Goal: Information Seeking & Learning: Learn about a topic

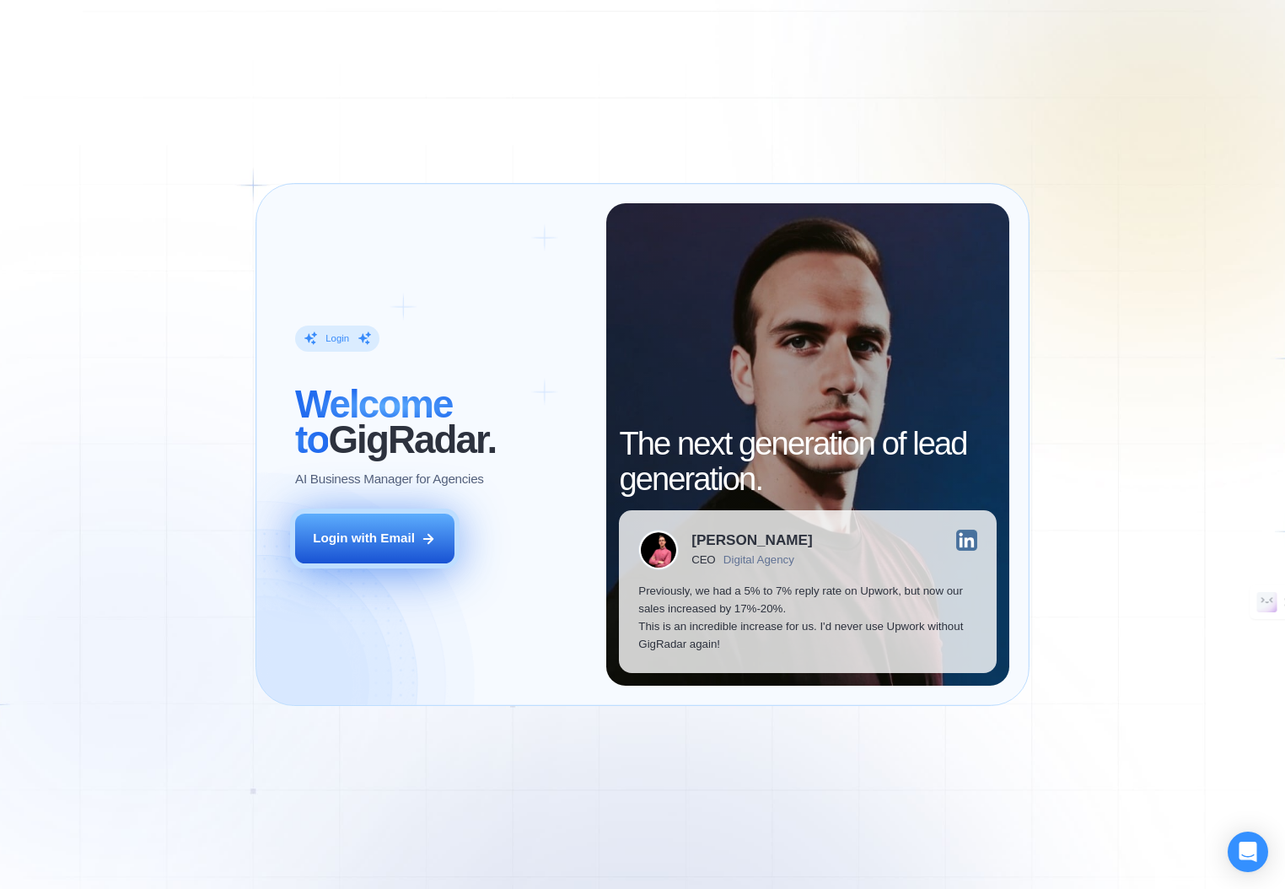
click at [384, 540] on div "Login with Email" at bounding box center [364, 538] width 102 height 18
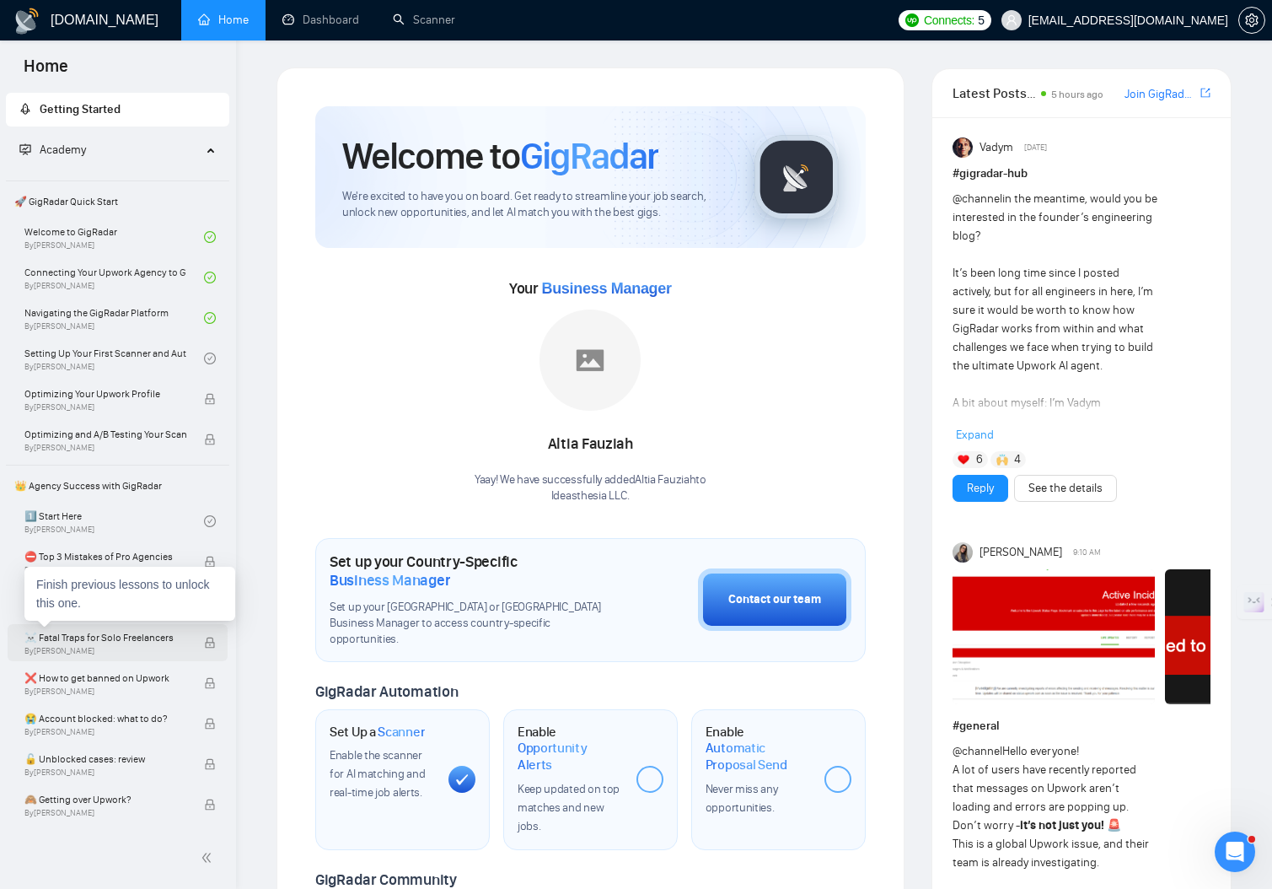
click at [122, 653] on span "By [PERSON_NAME]" at bounding box center [105, 651] width 162 height 10
click at [124, 649] on span "By [PERSON_NAME]" at bounding box center [105, 651] width 162 height 10
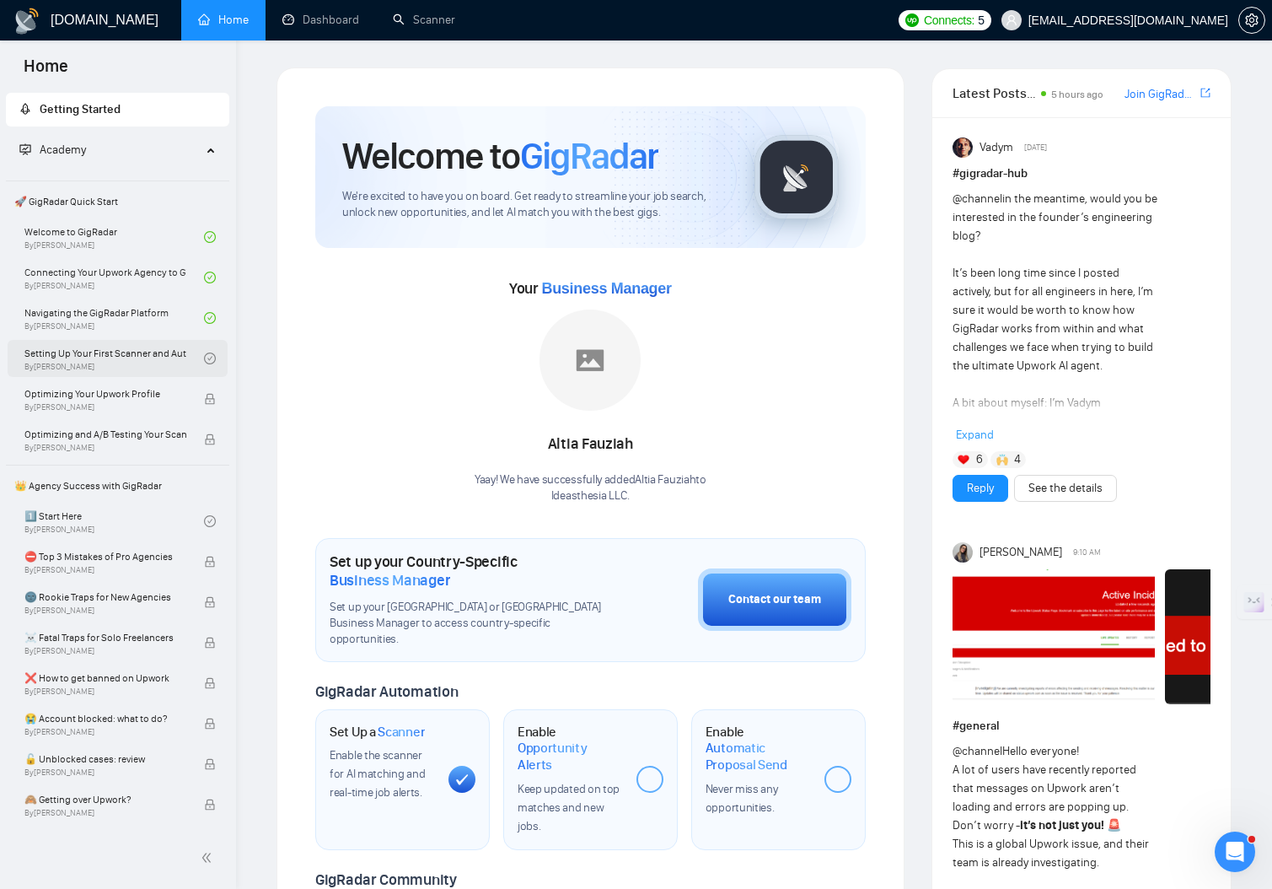
click at [123, 348] on link "Setting Up Your First Scanner and Auto-Bidder By [PERSON_NAME]" at bounding box center [114, 358] width 180 height 37
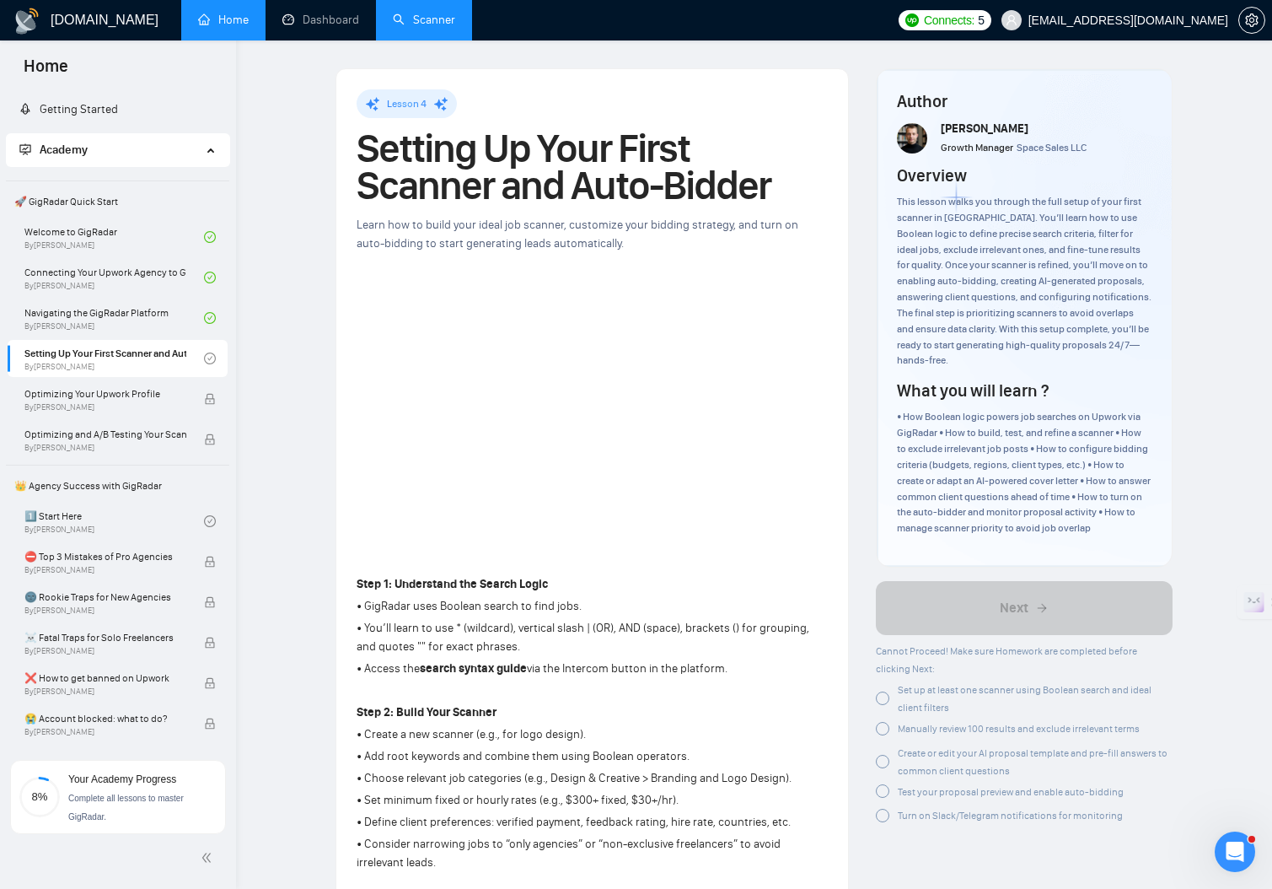
click at [438, 20] on link "Scanner" at bounding box center [424, 20] width 62 height 14
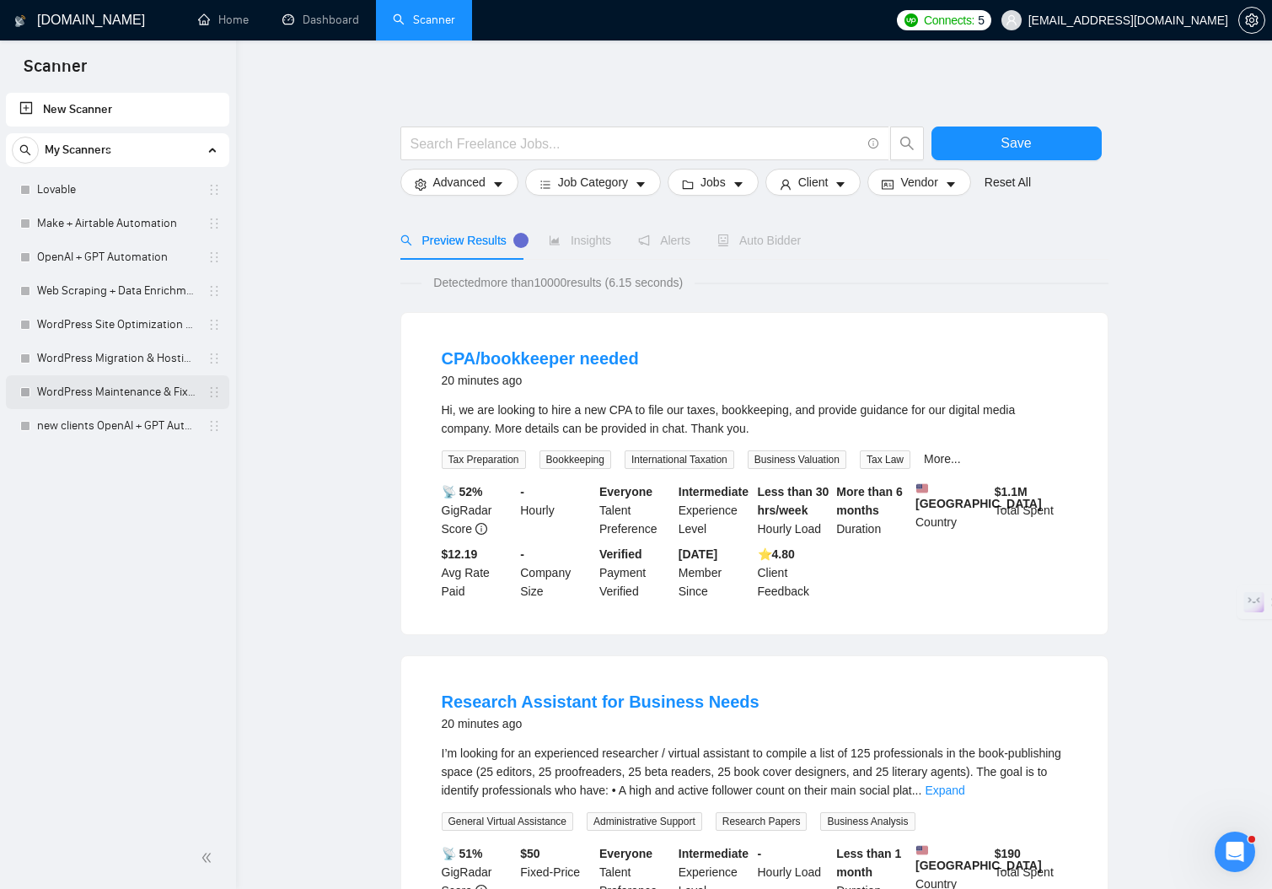
click at [129, 392] on link "WordPress Maintenance & Fixes" at bounding box center [117, 392] width 160 height 34
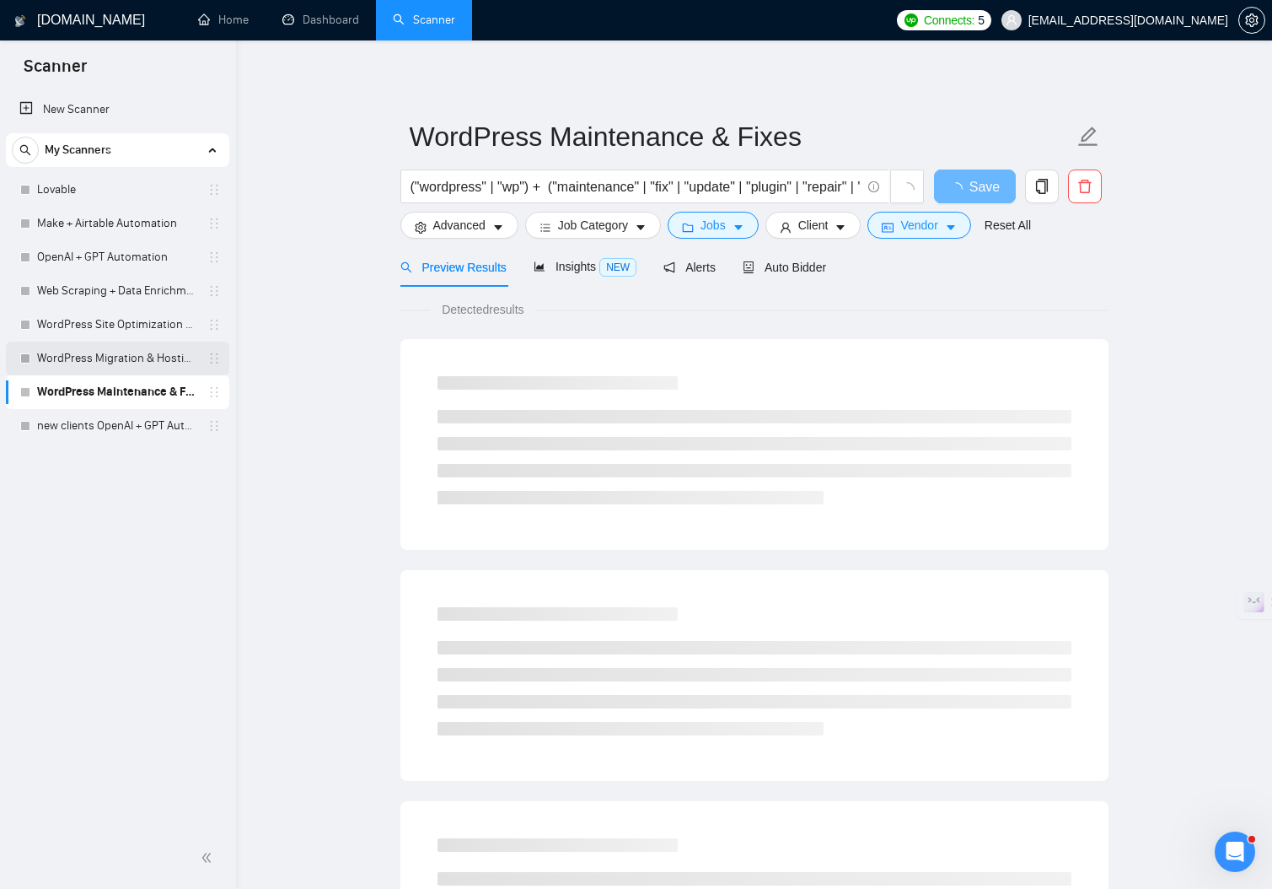
click at [134, 352] on link "WordPress Migration & Hosting Setup" at bounding box center [117, 358] width 160 height 34
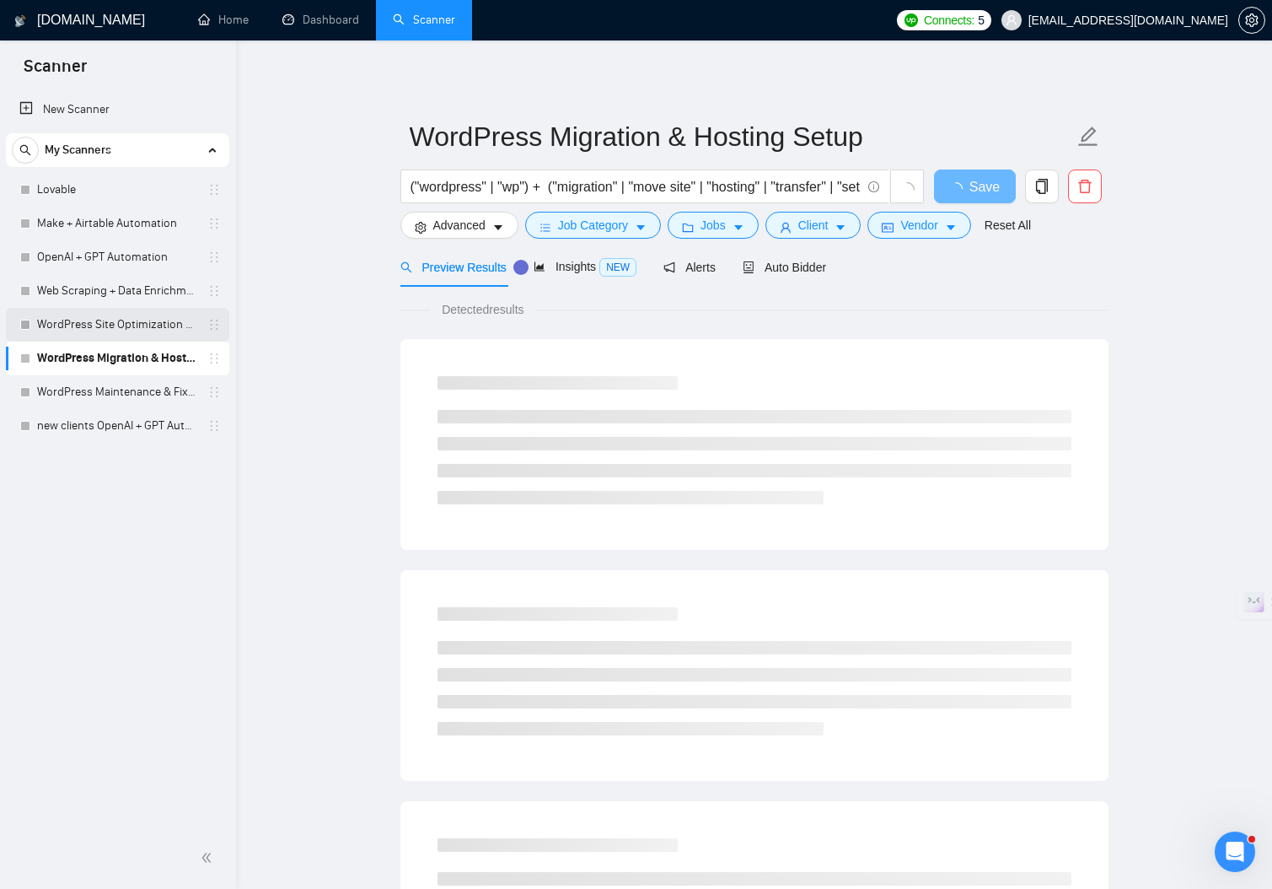
click at [142, 317] on link "WordPress Site Optimization & Hardening" at bounding box center [117, 325] width 160 height 34
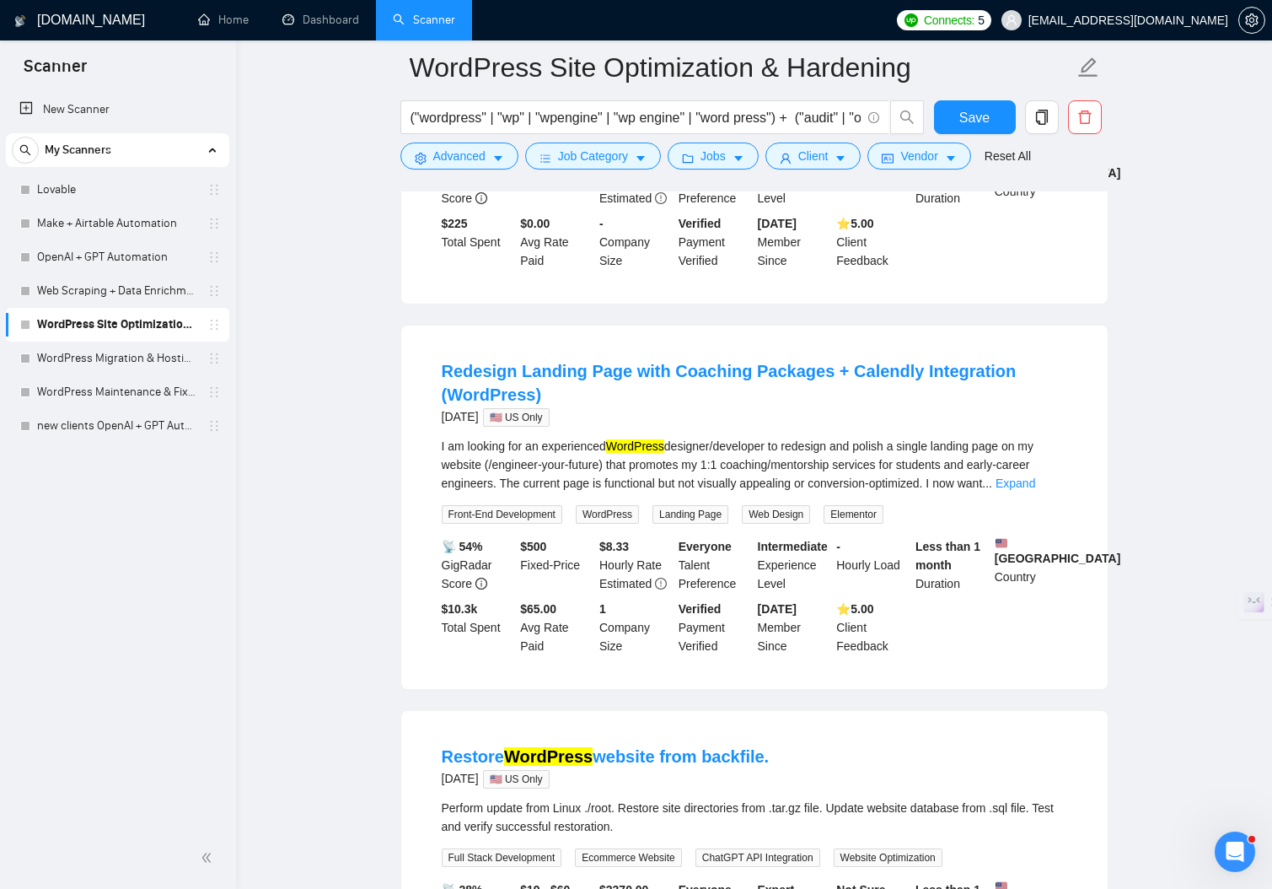
scroll to position [936, 0]
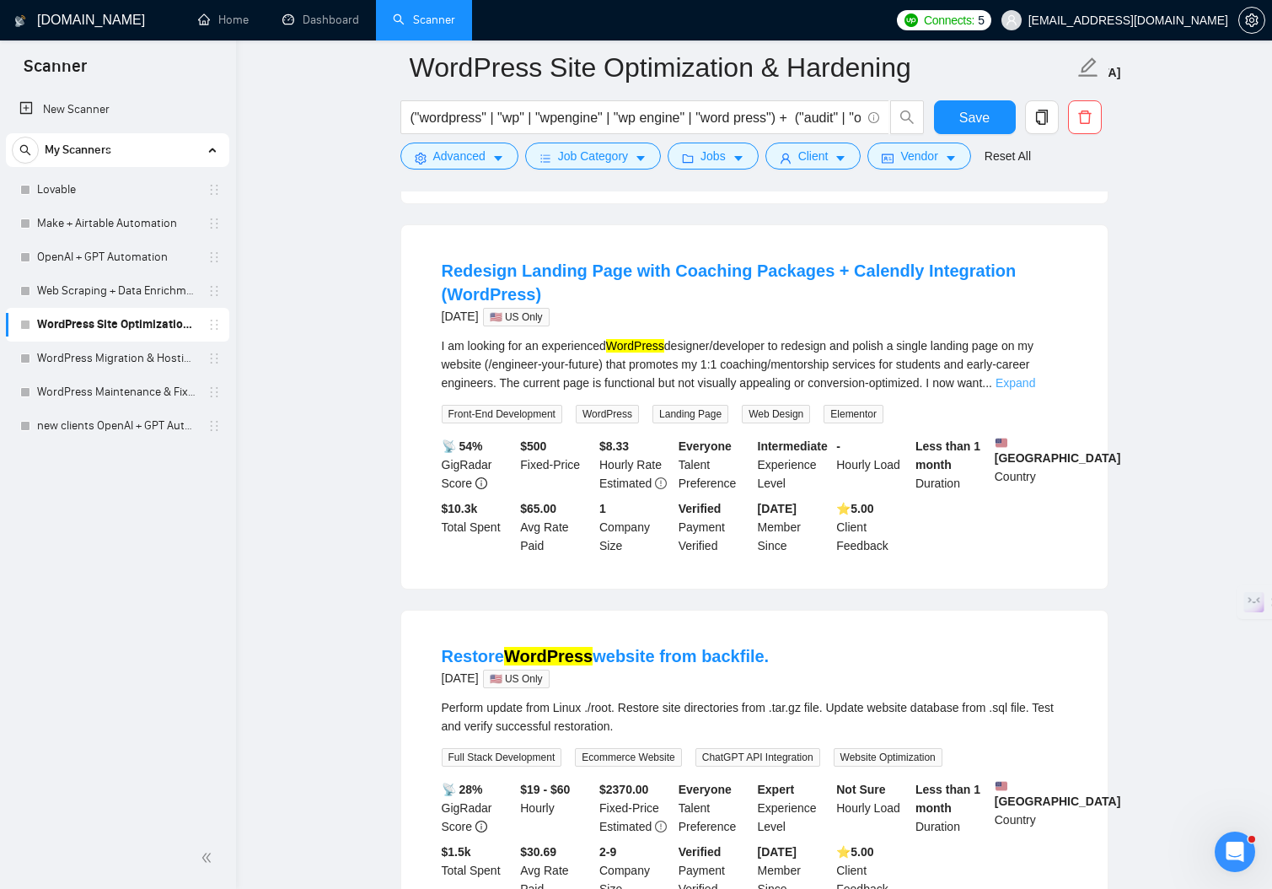
click at [1035, 376] on link "Expand" at bounding box center [1016, 382] width 40 height 13
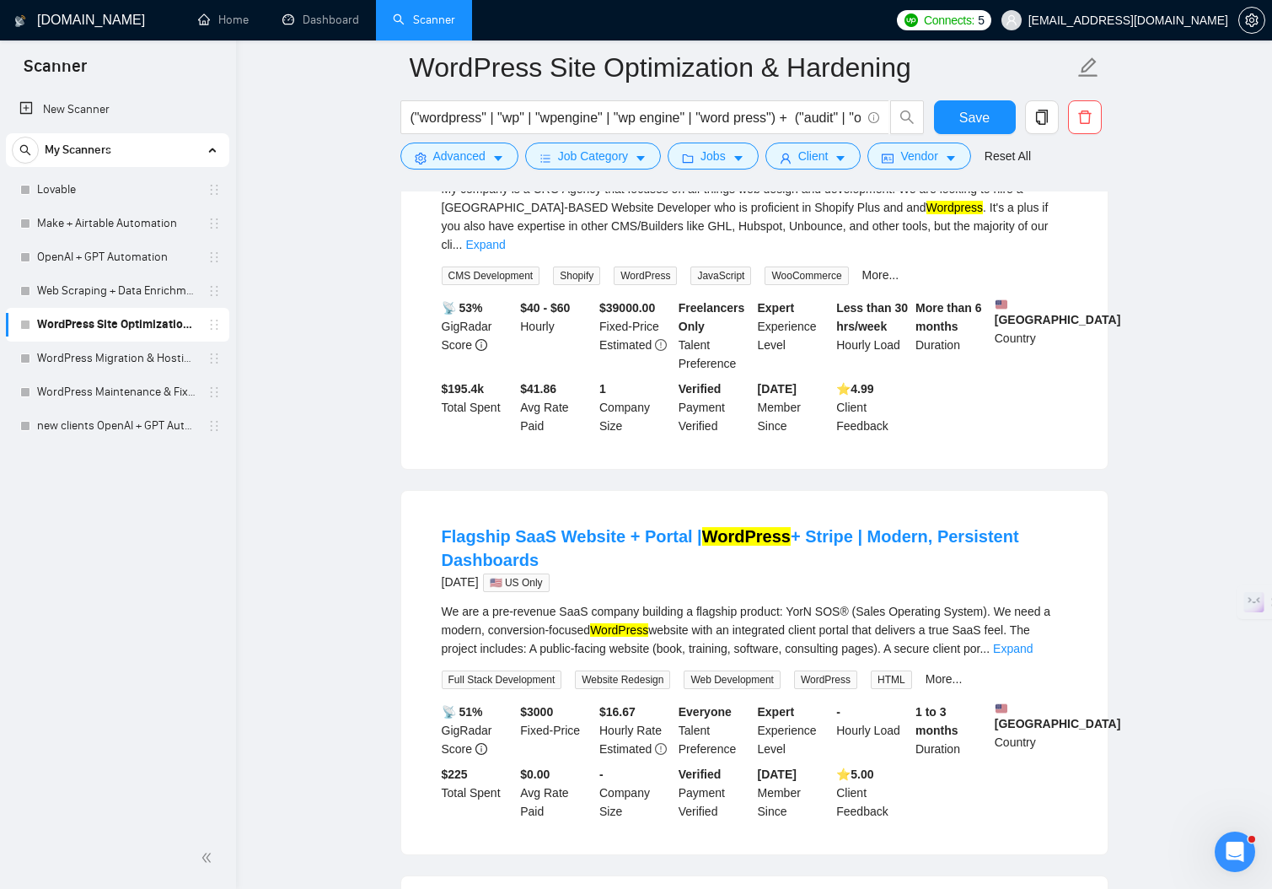
scroll to position [1705, 0]
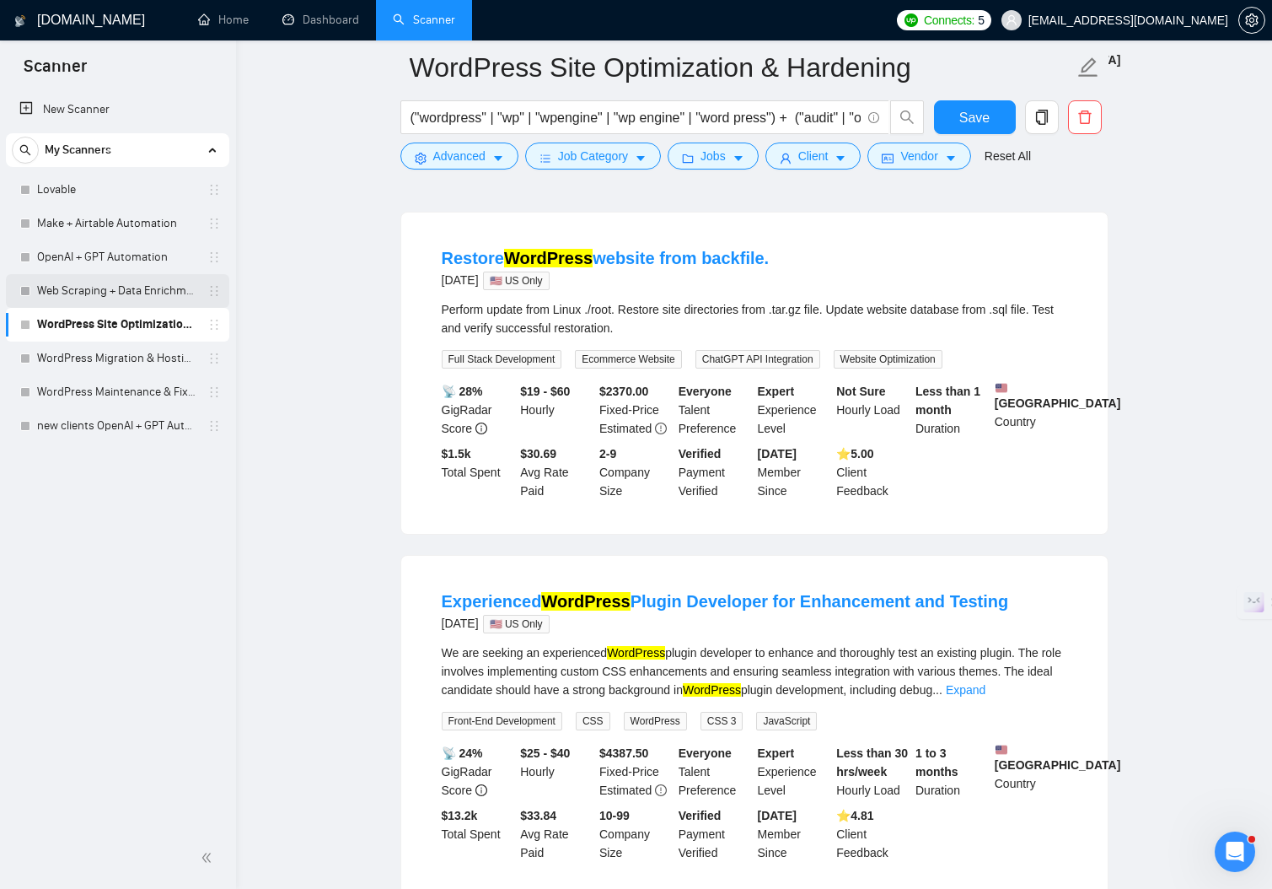
click at [137, 295] on link "Web Scraping + Data Enrichment Automation" at bounding box center [117, 291] width 160 height 34
